Goal: Task Accomplishment & Management: Complete application form

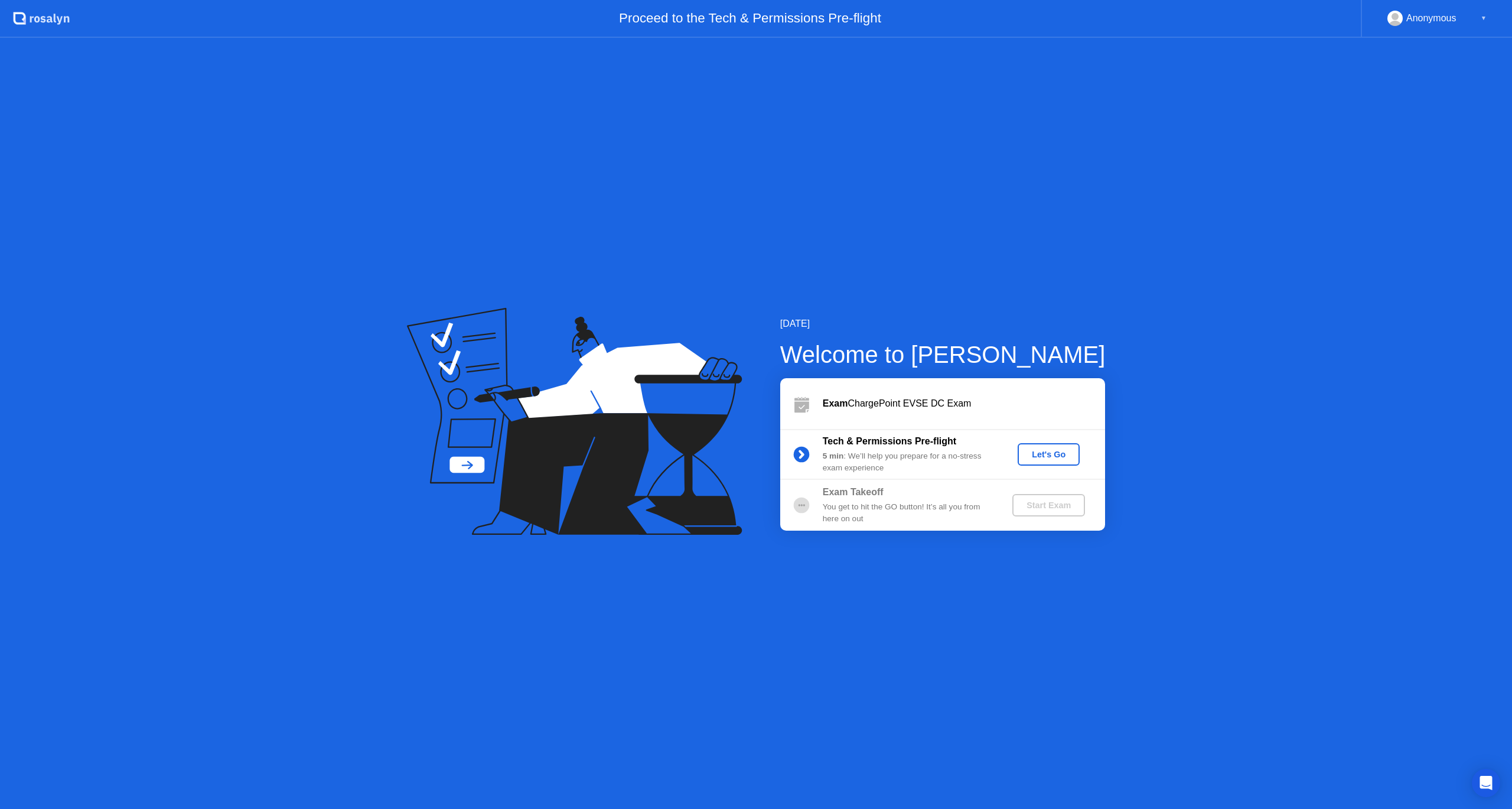
click at [1052, 459] on div "Let's Go" at bounding box center [1048, 455] width 52 height 9
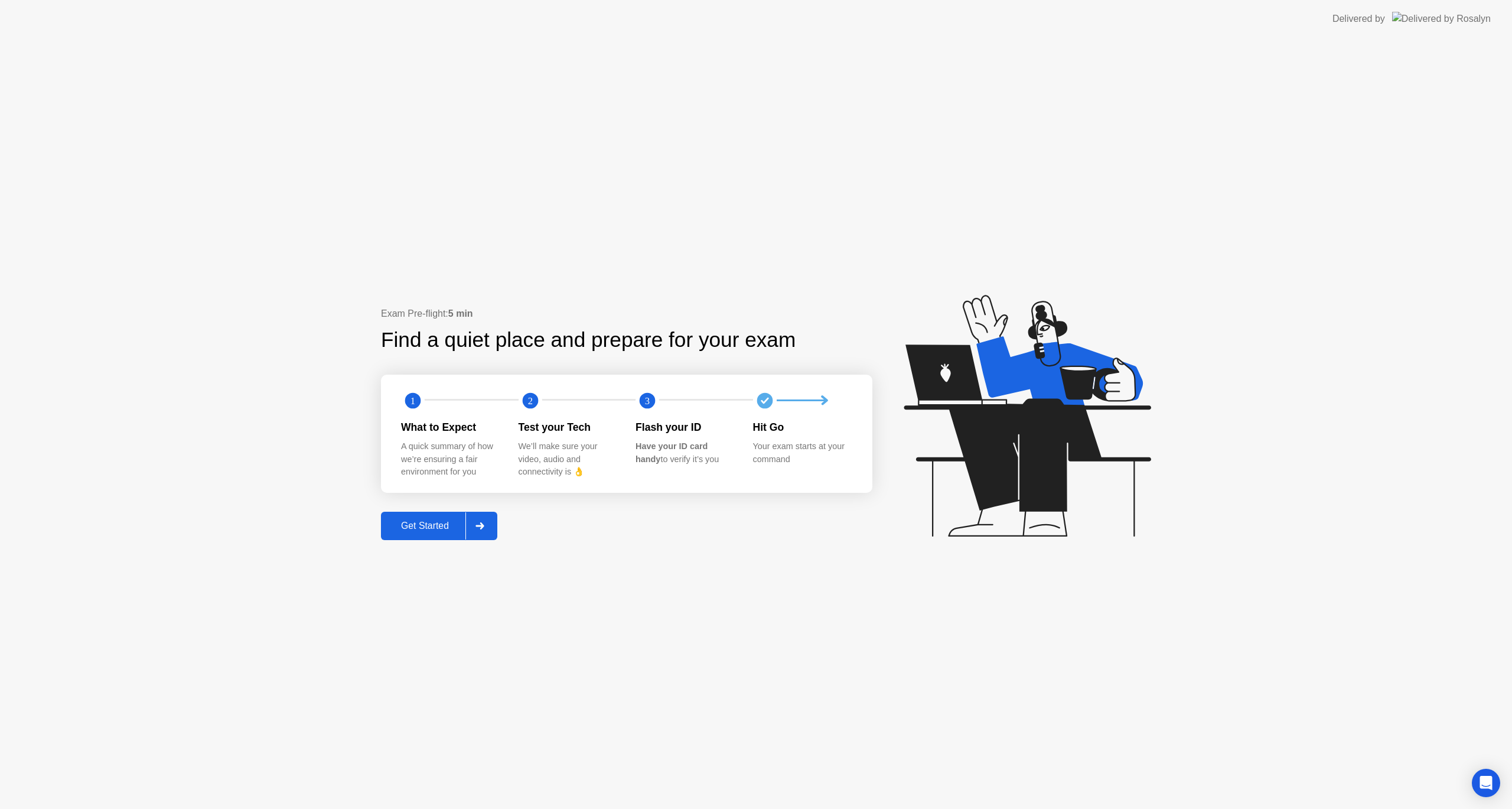
click at [425, 531] on div "Get Started" at bounding box center [425, 525] width 81 height 10
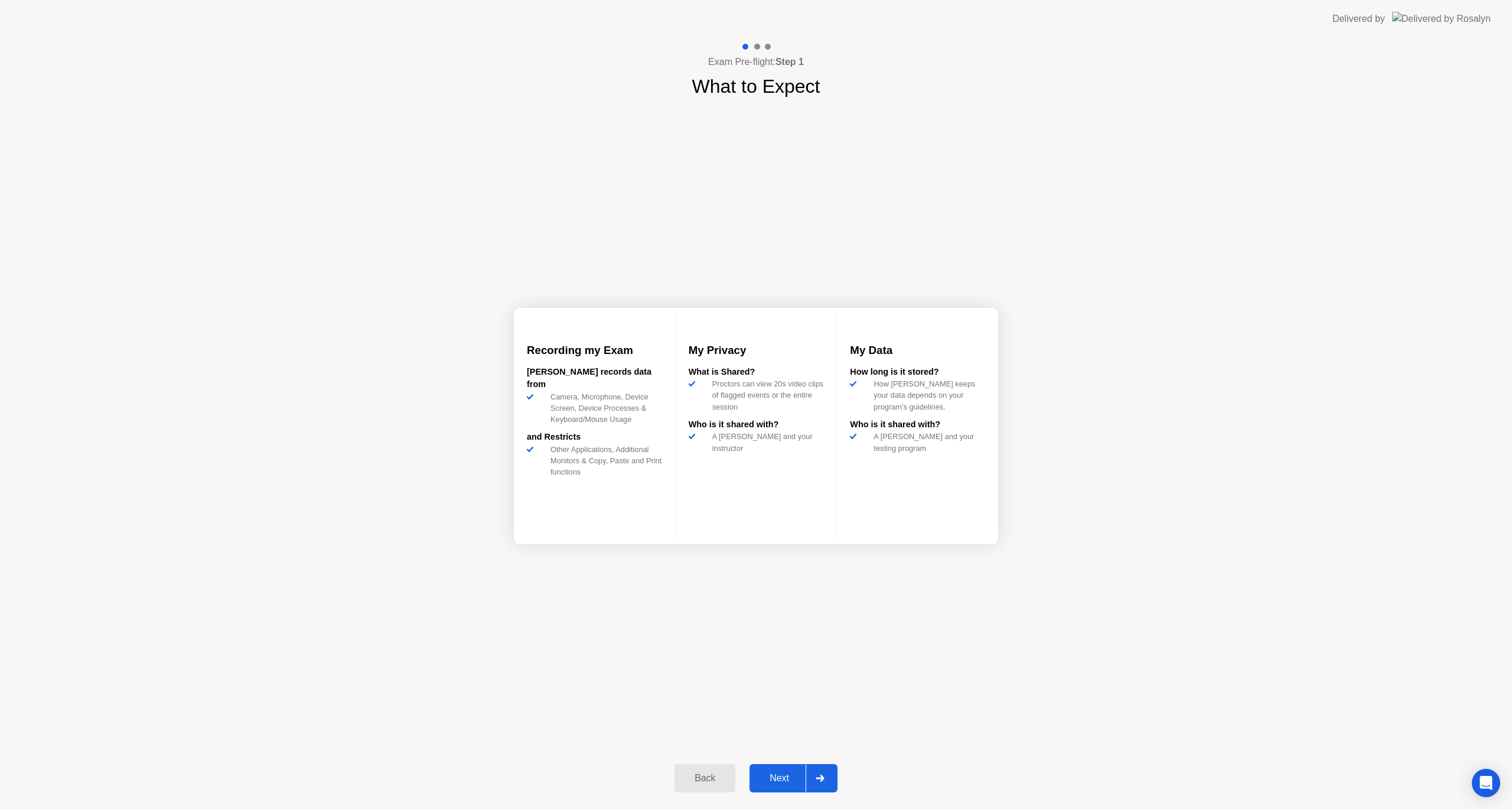
click at [787, 780] on div "Next" at bounding box center [779, 777] width 52 height 10
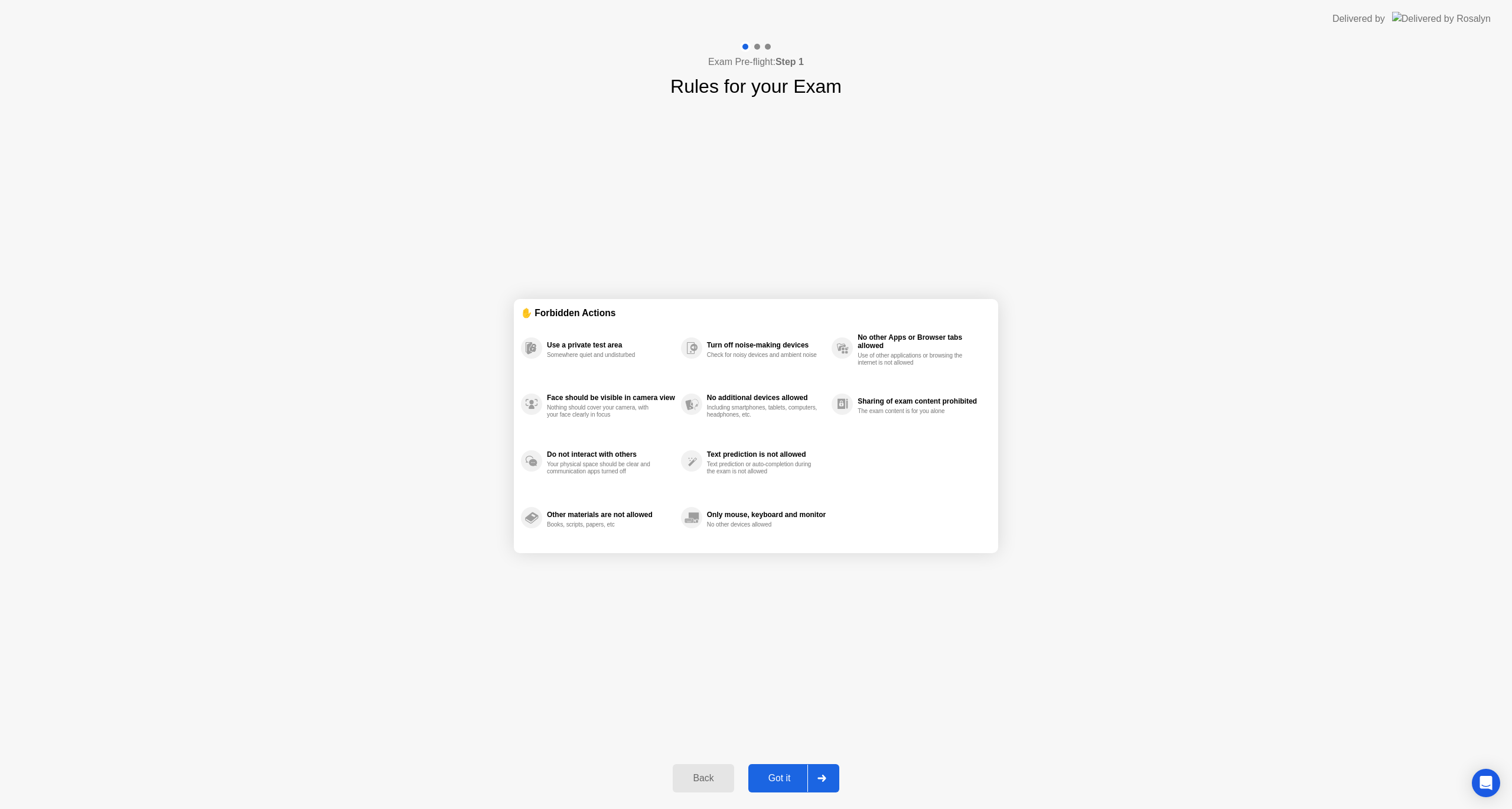
click at [787, 780] on div "Got it" at bounding box center [779, 777] width 55 height 10
select select "**********"
select select "*******"
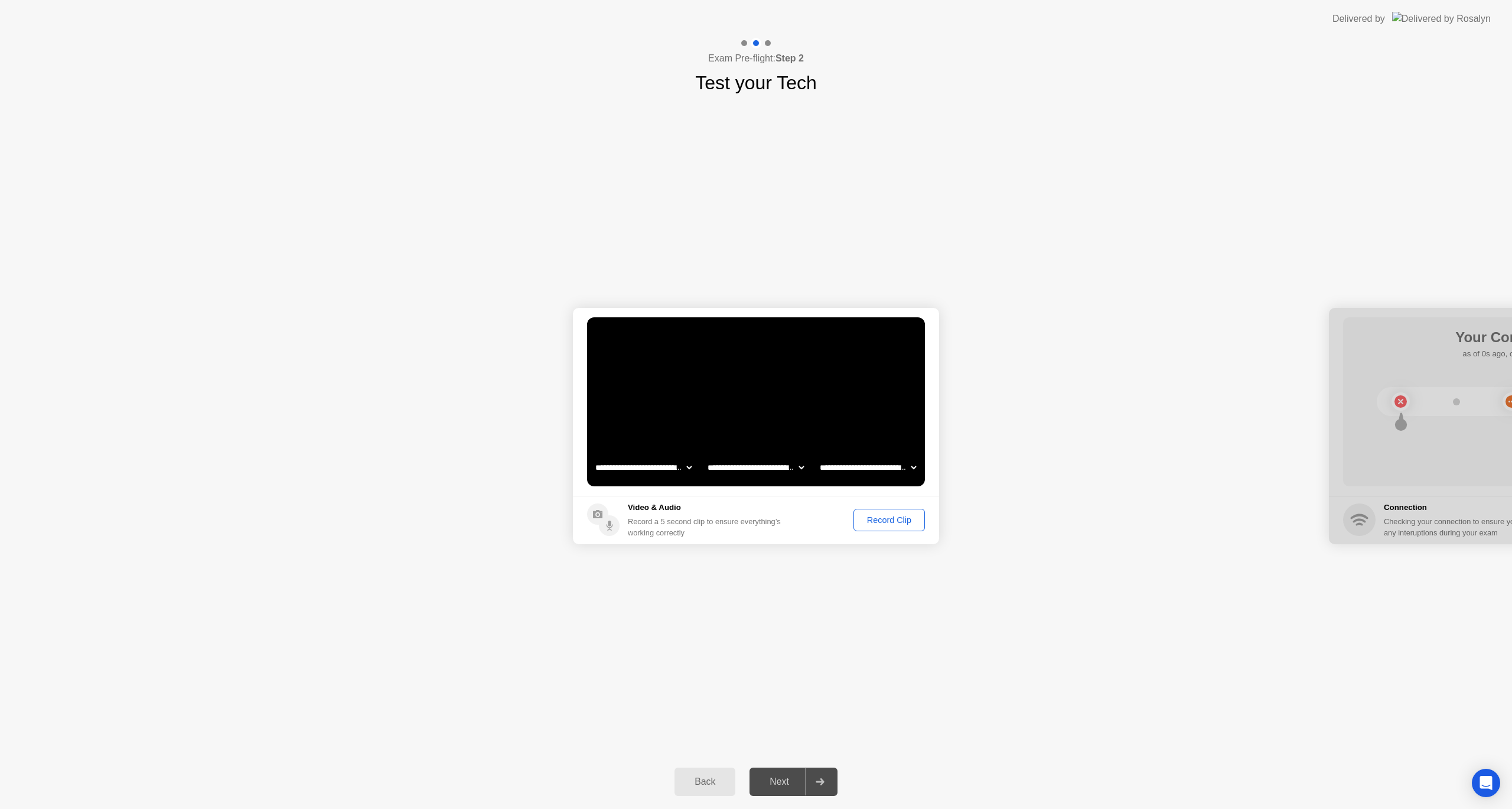
click at [876, 520] on div "Record Clip" at bounding box center [889, 520] width 64 height 9
click at [785, 783] on div "Next" at bounding box center [779, 781] width 52 height 10
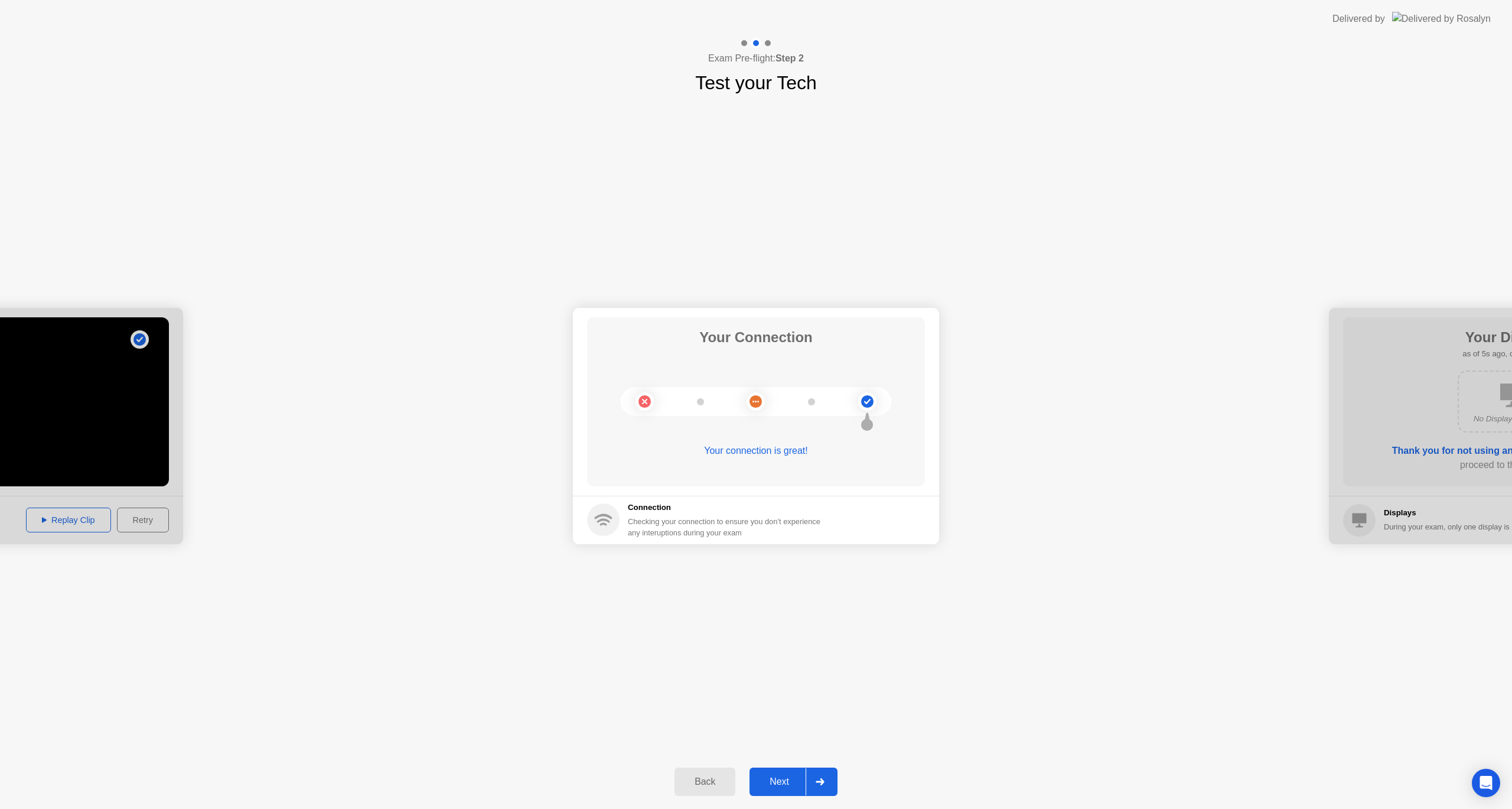
click at [774, 777] on div "Next" at bounding box center [779, 781] width 52 height 10
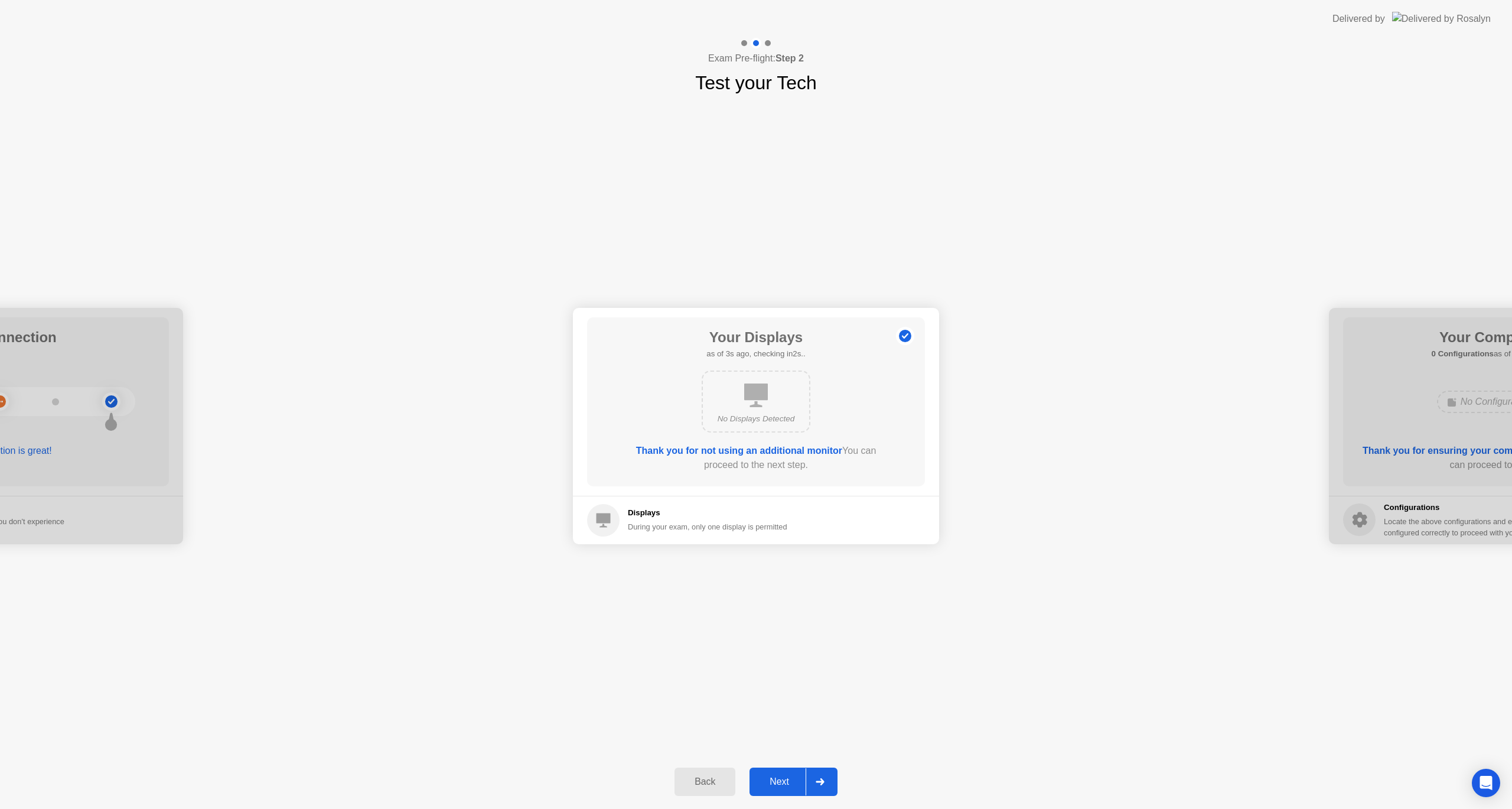
click at [793, 783] on div "Next" at bounding box center [779, 781] width 52 height 10
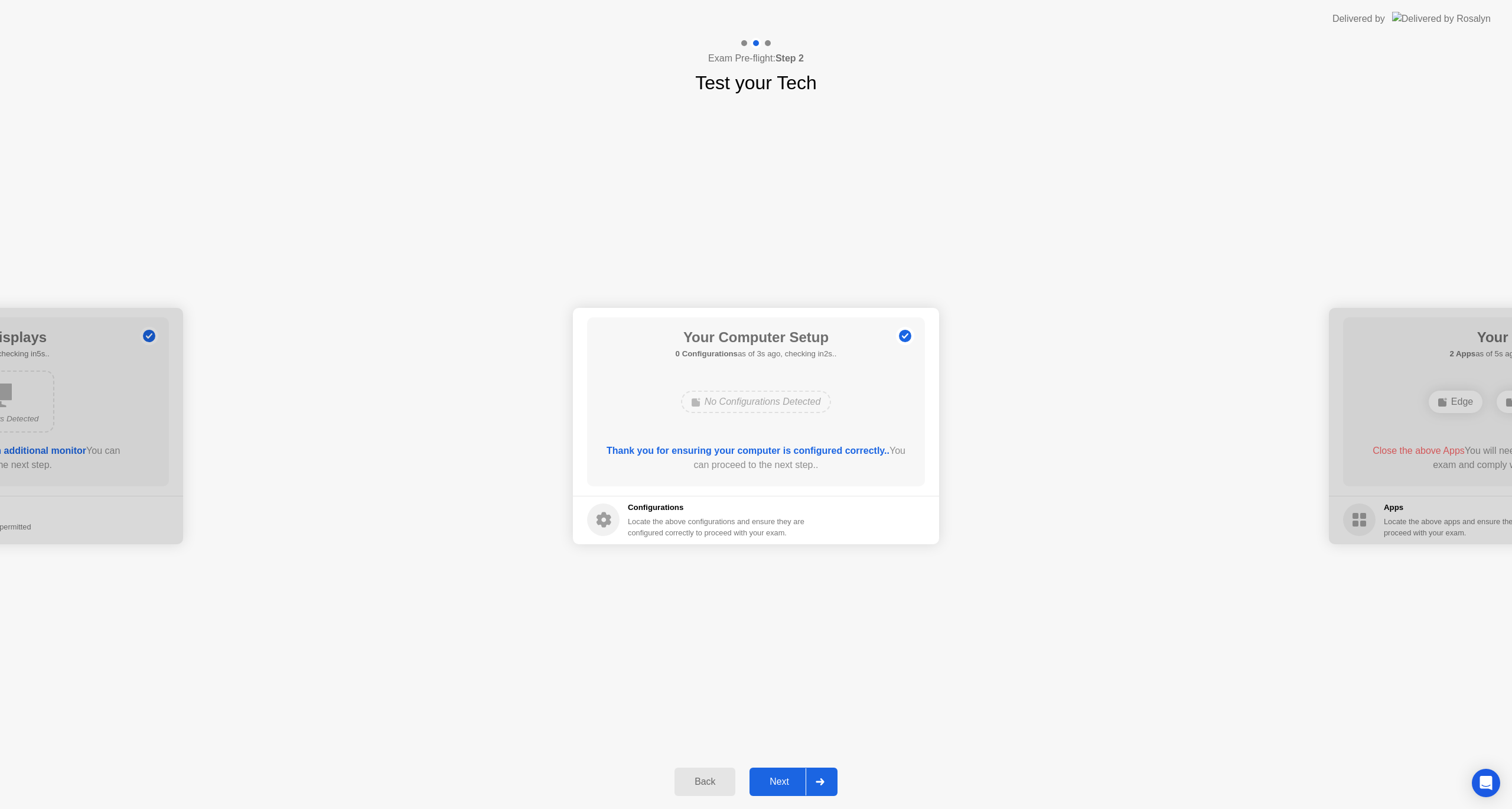
click at [793, 783] on div "Next" at bounding box center [779, 781] width 52 height 10
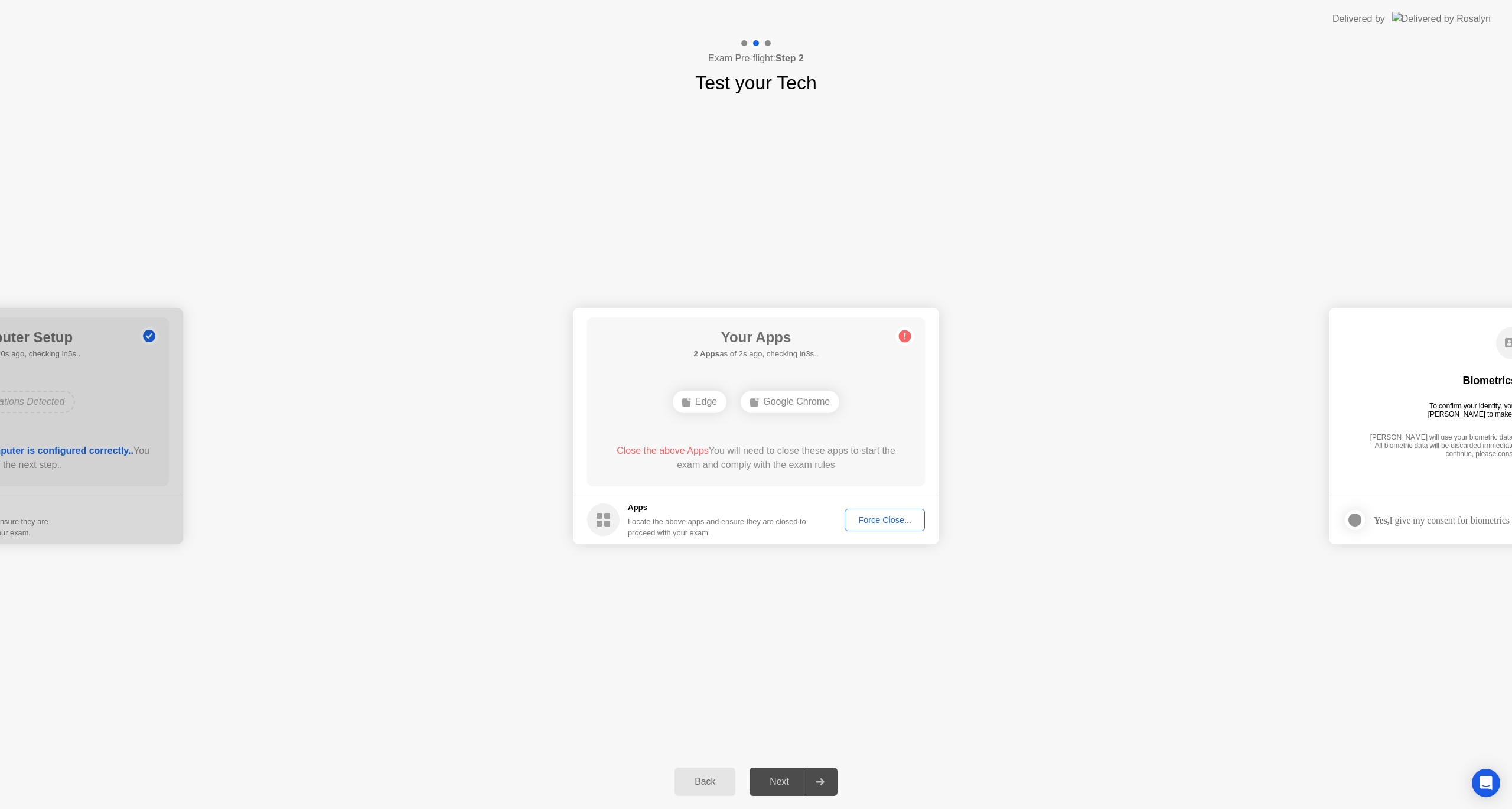
click at [900, 516] on div "Force Close..." at bounding box center [884, 520] width 72 height 9
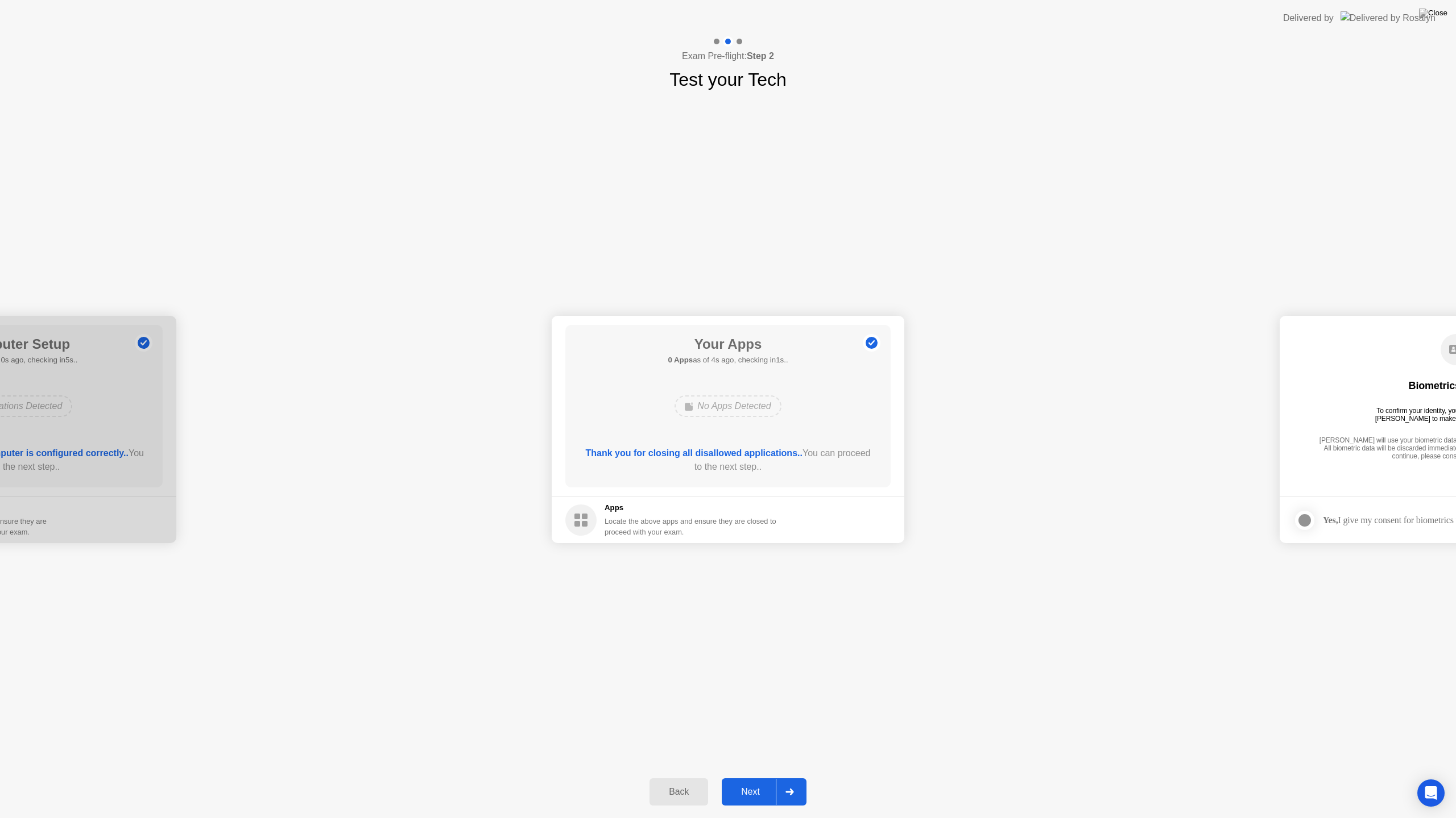
click at [755, 778] on div "Next" at bounding box center [750, 792] width 50 height 10
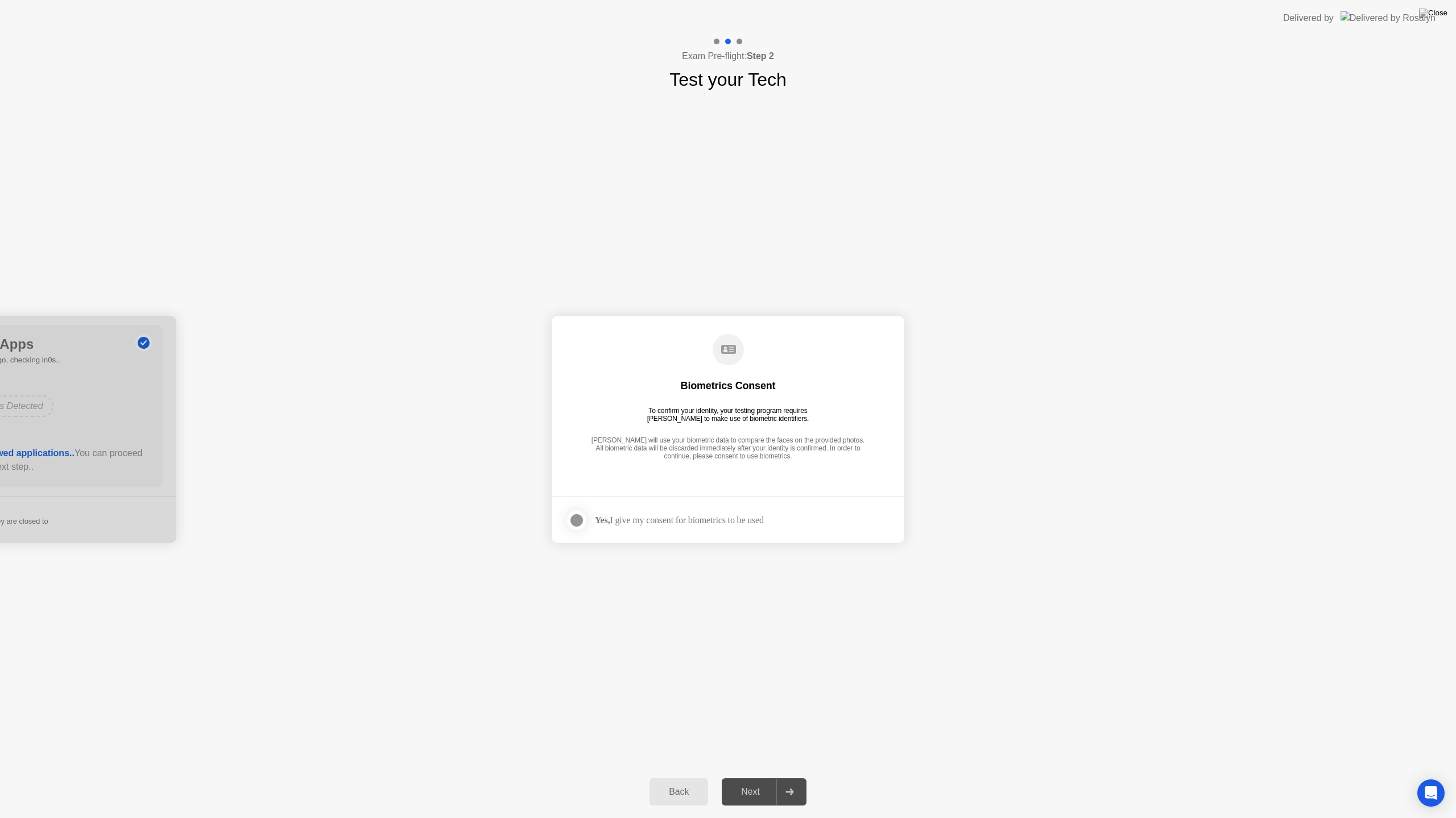
click at [580, 521] on div at bounding box center [576, 520] width 14 height 13
click at [764, 778] on button "Next" at bounding box center [764, 792] width 85 height 27
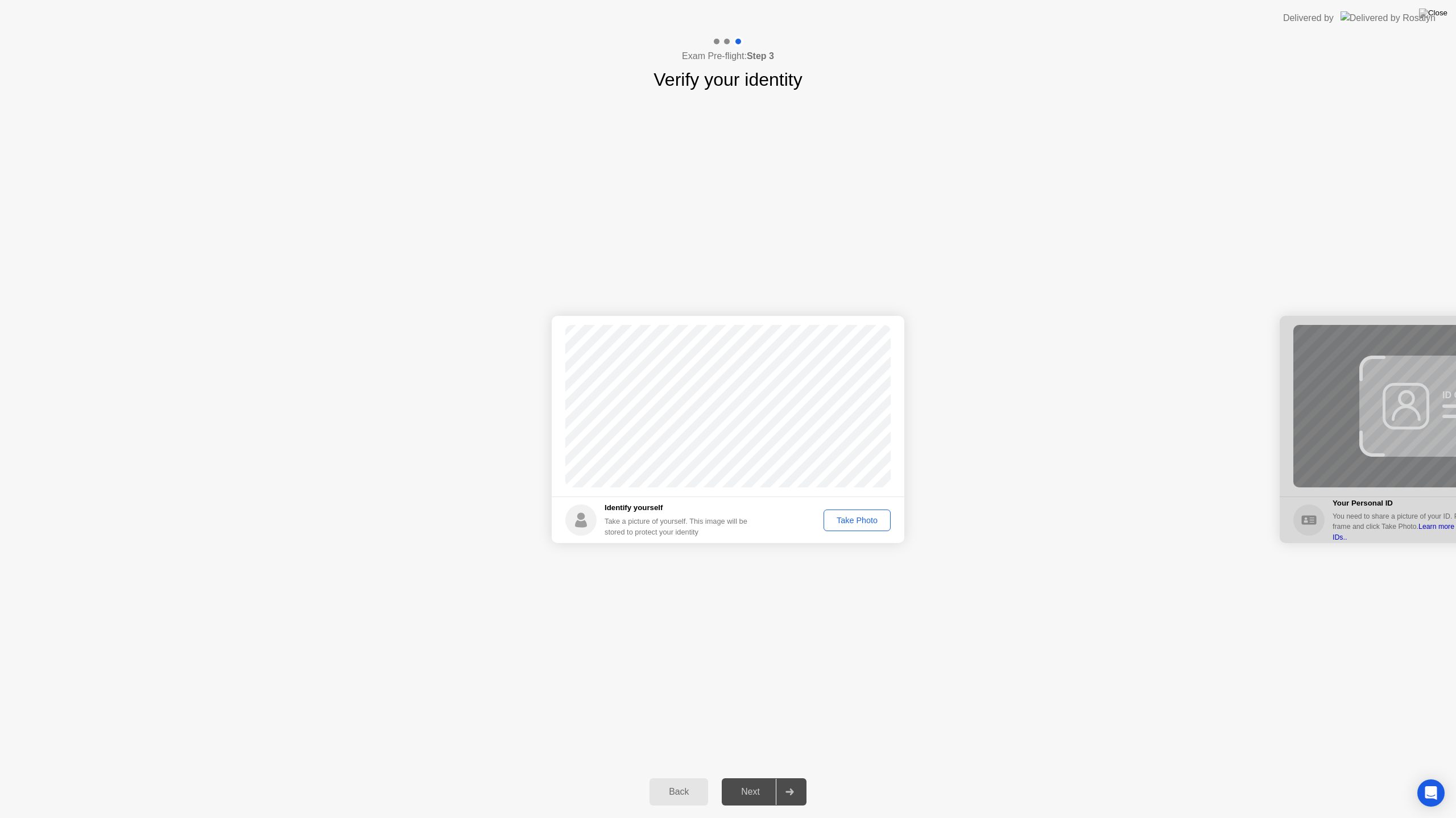
click at [870, 527] on button "Take Photo" at bounding box center [856, 520] width 68 height 22
click at [746, 778] on div "Next" at bounding box center [750, 792] width 50 height 10
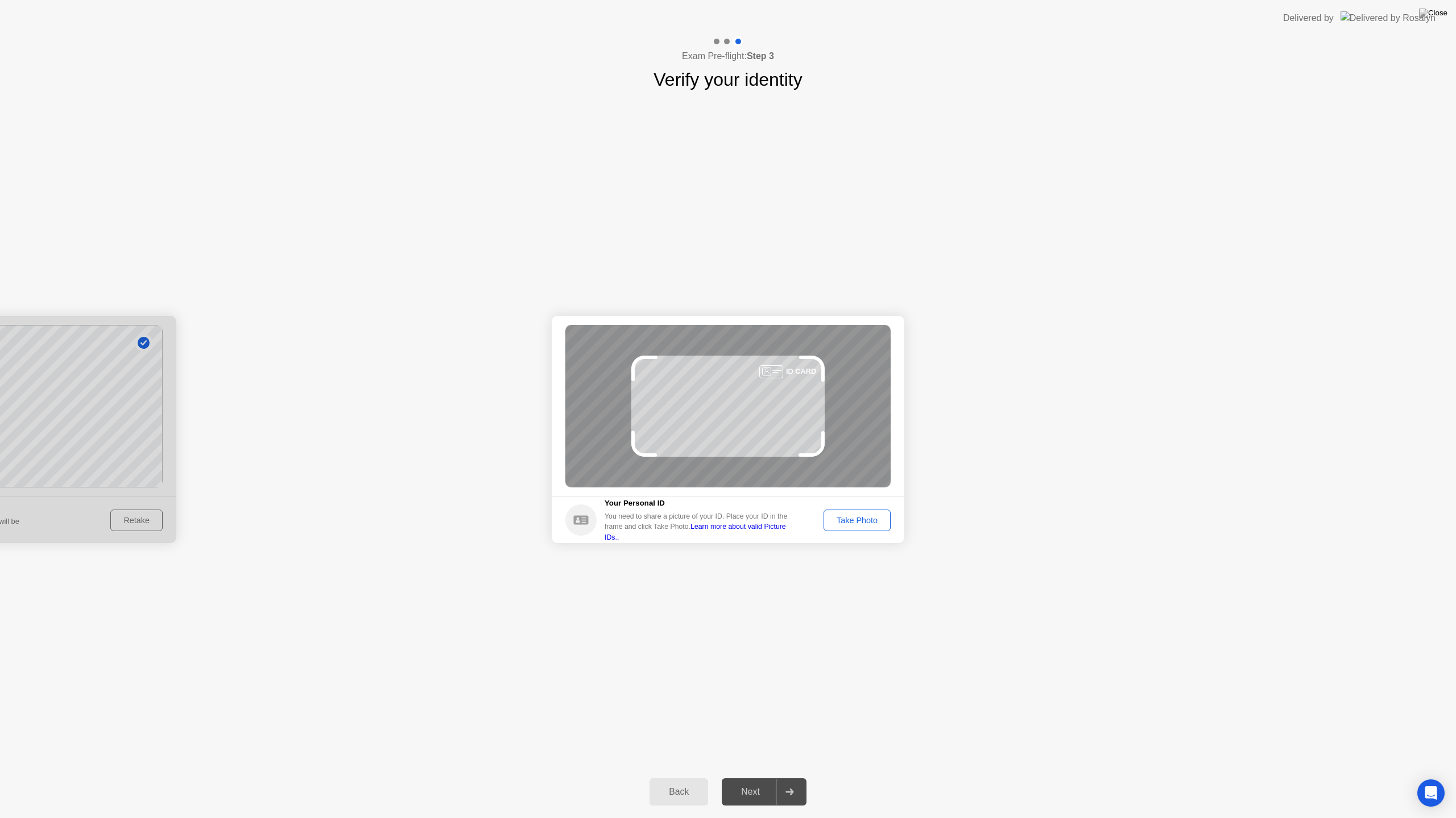
click at [860, 522] on div "Take Photo" at bounding box center [857, 520] width 59 height 9
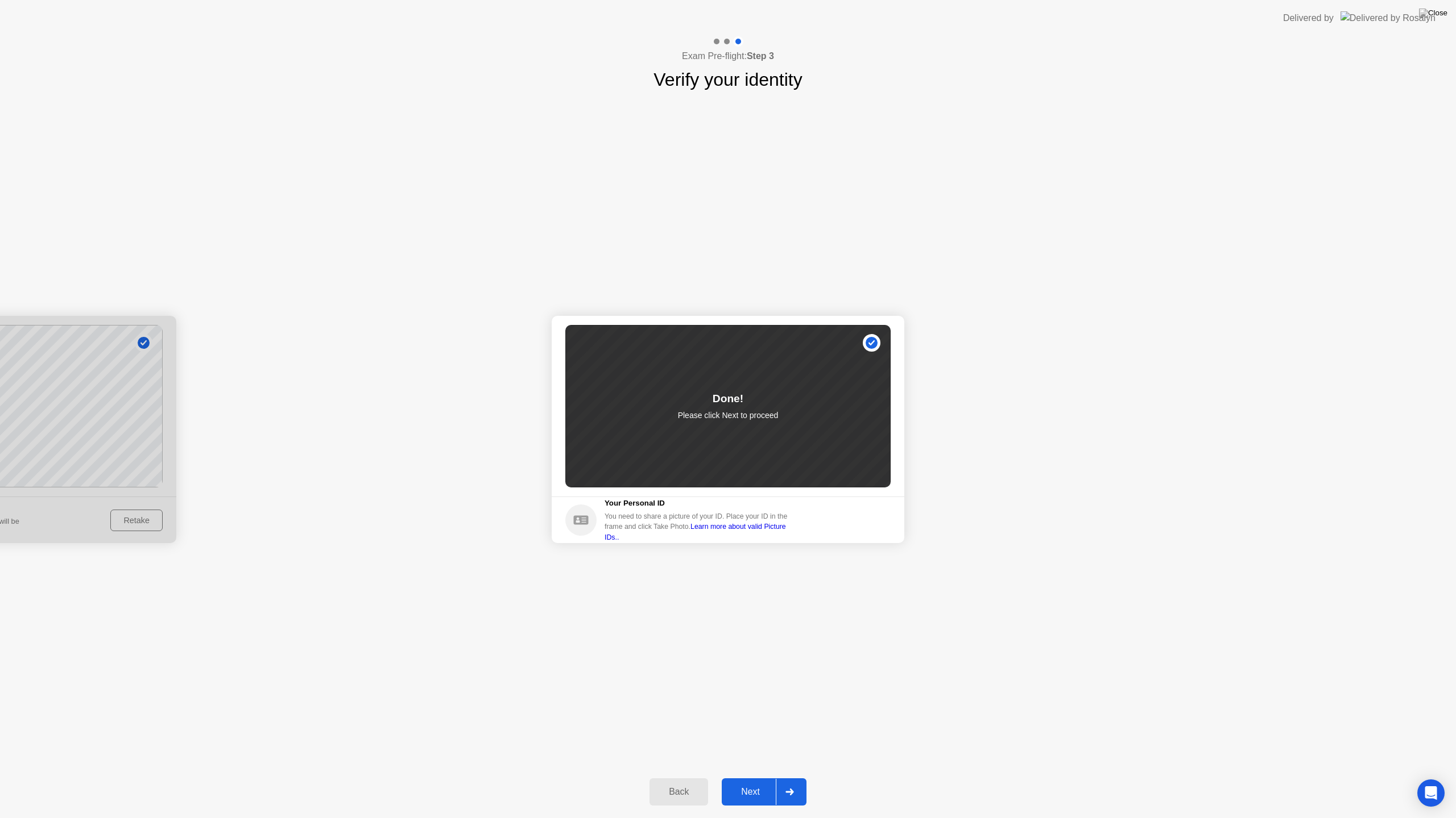
click at [767, 778] on div "Next" at bounding box center [750, 792] width 50 height 10
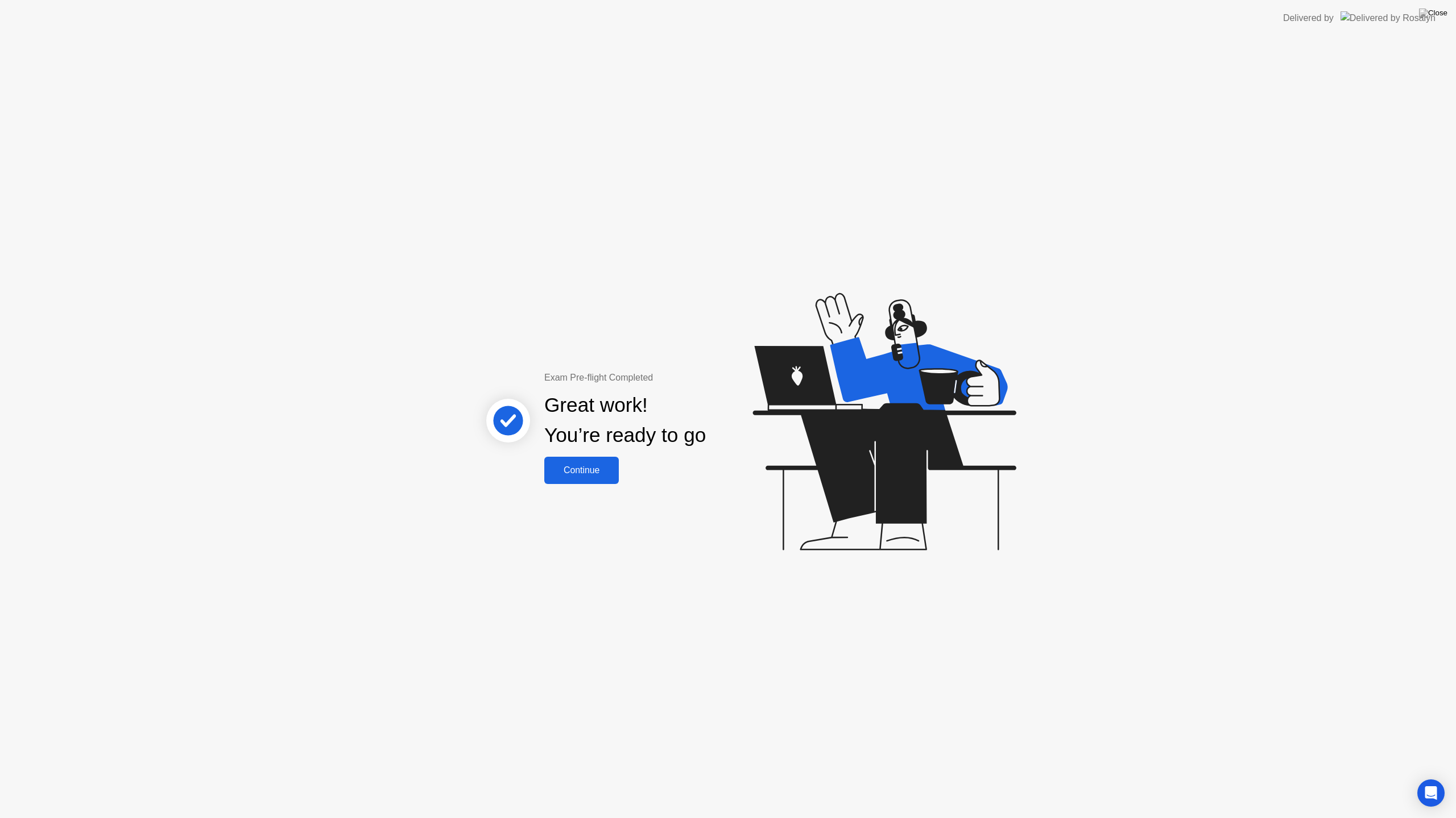
click at [584, 479] on button "Continue" at bounding box center [581, 471] width 75 height 27
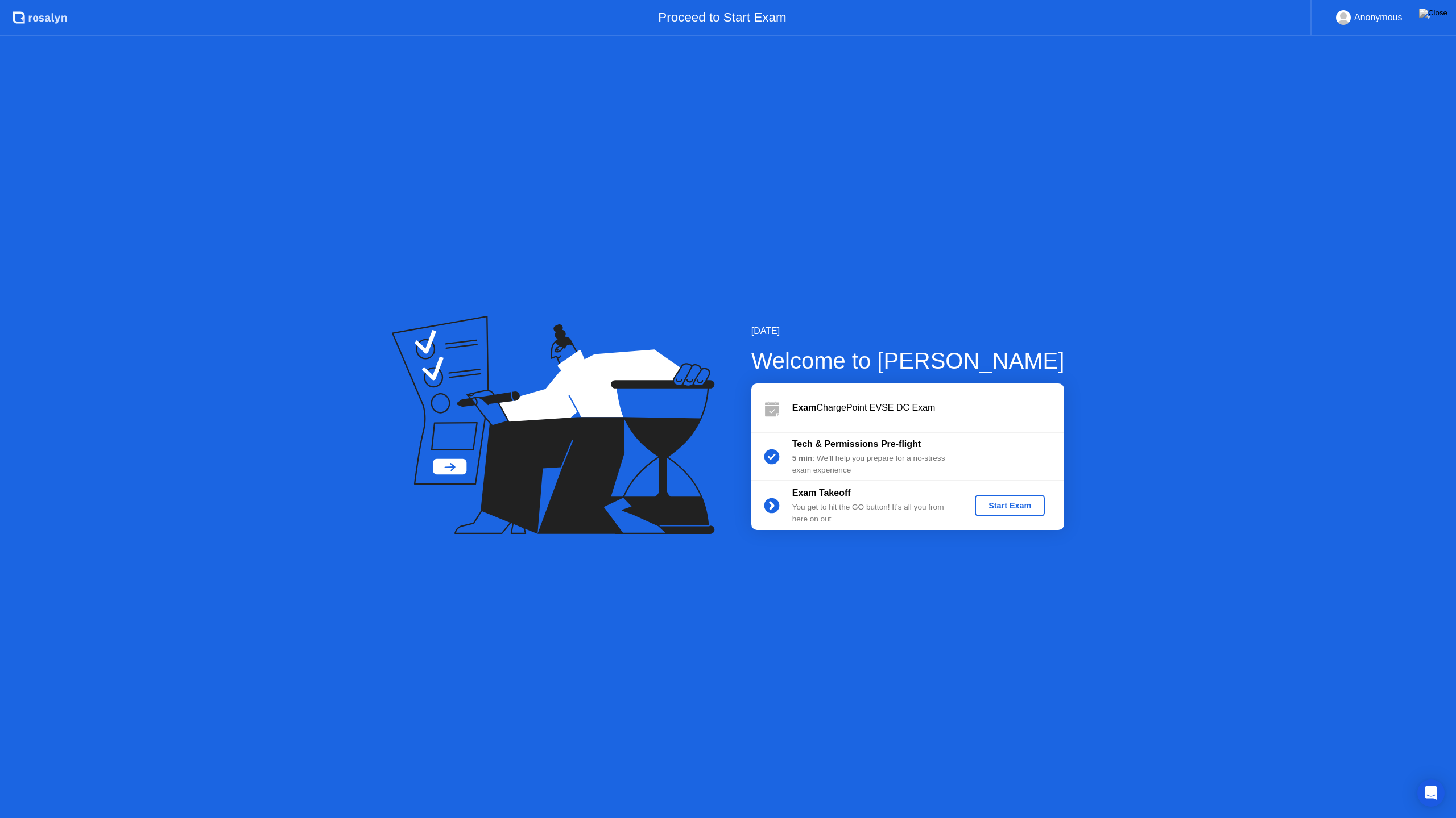
click at [991, 509] on div "Start Exam" at bounding box center [1009, 506] width 61 height 9
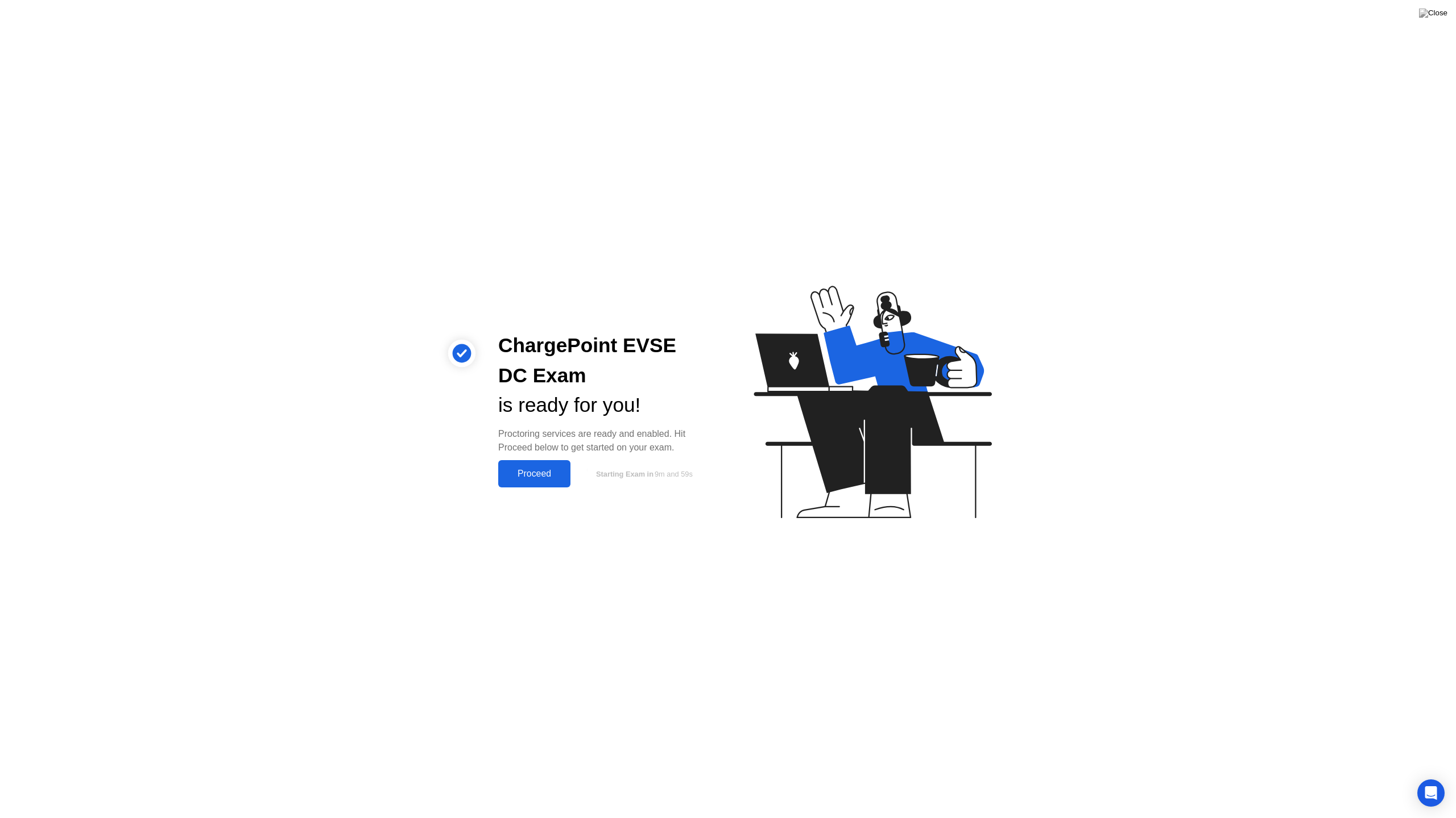
click at [507, 473] on div "Proceed" at bounding box center [534, 473] width 66 height 10
